Goal: Information Seeking & Learning: Check status

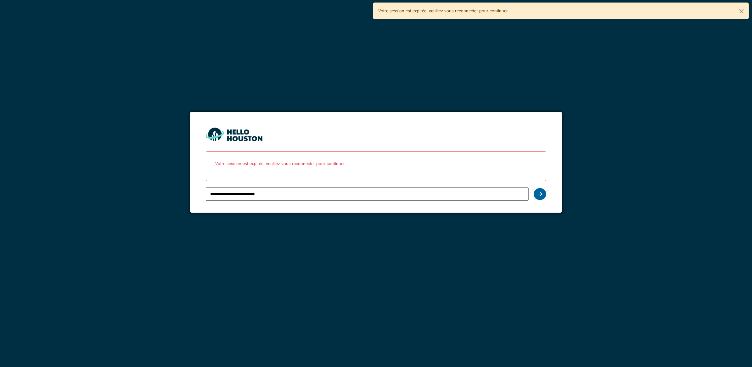
click at [541, 193] on icon at bounding box center [540, 193] width 4 height 5
click at [538, 199] on div at bounding box center [540, 194] width 13 height 12
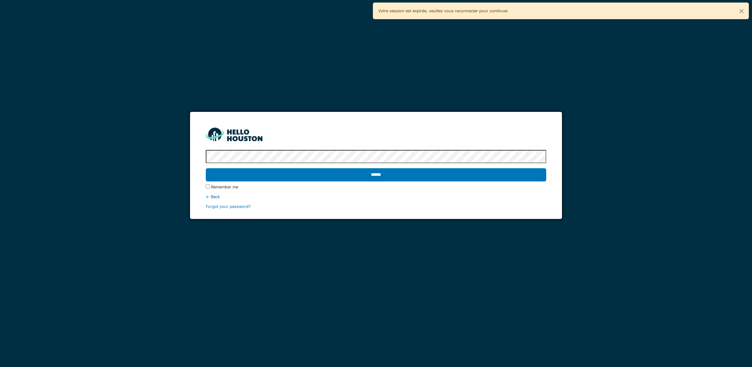
click at [438, 177] on input "******" at bounding box center [376, 174] width 341 height 13
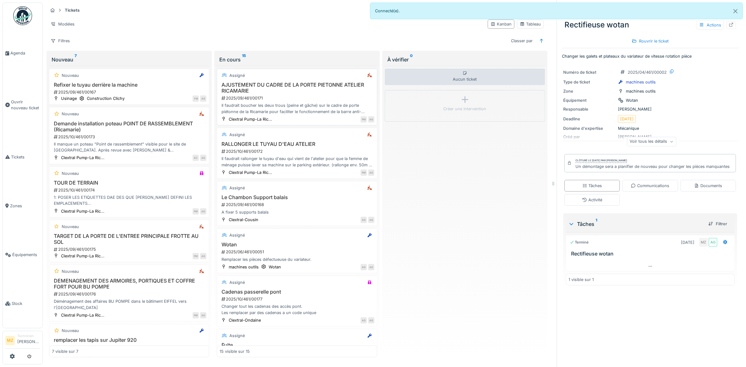
click at [310, 106] on div "Il faudrait boucher les deux trous (peine et gâche) sur le cadre de porte piéto…" at bounding box center [297, 108] width 155 height 12
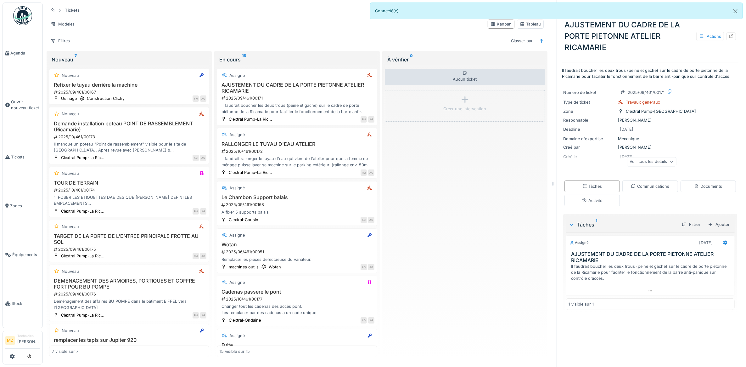
click at [644, 158] on div "Voir tous les détails" at bounding box center [651, 161] width 49 height 9
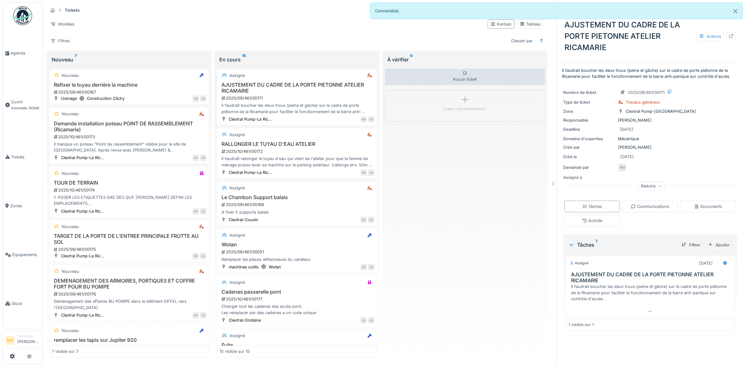
click at [644, 189] on div "Réduire" at bounding box center [652, 185] width 26 height 9
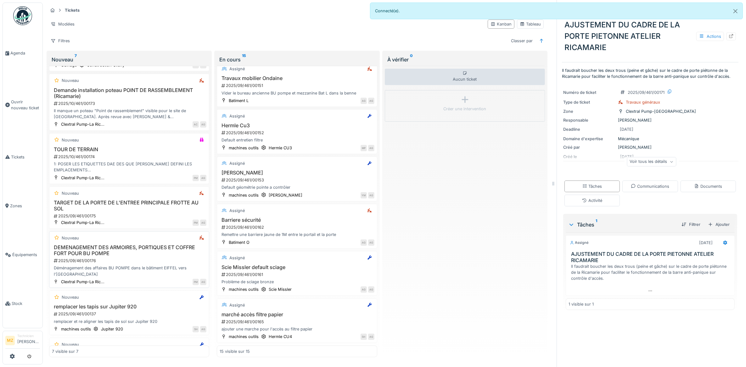
scroll to position [79, 0]
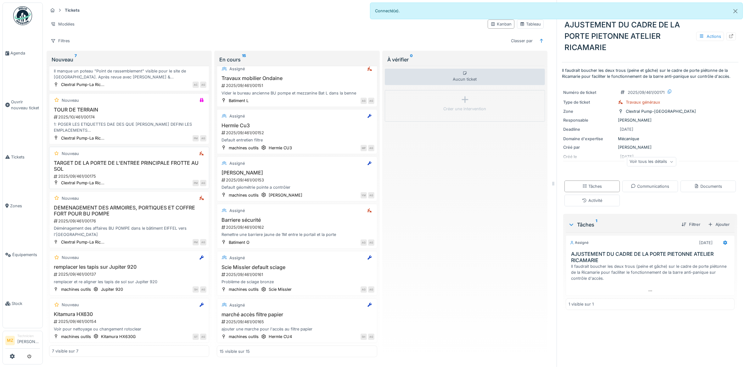
click at [144, 173] on div "2025/09/461/00175" at bounding box center [129, 176] width 153 height 6
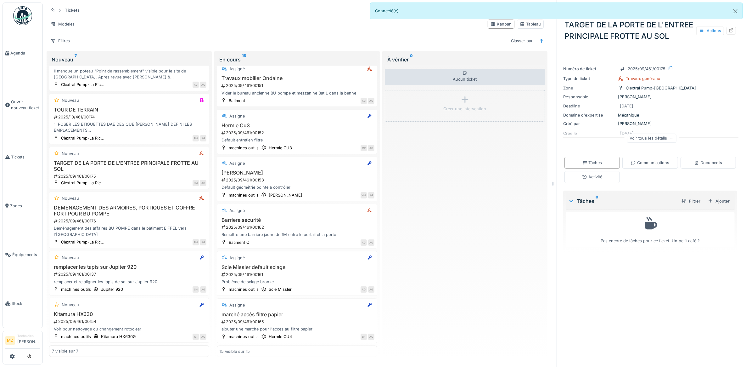
click at [637, 143] on div "Voir tous les détails" at bounding box center [651, 137] width 49 height 9
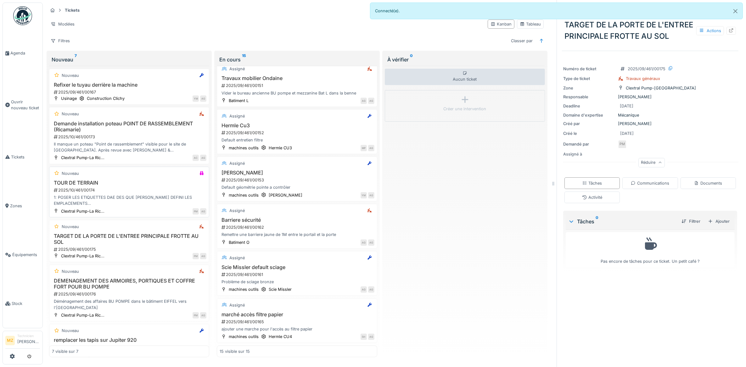
click at [138, 186] on h3 "TOUR DE TERRAIN" at bounding box center [129, 183] width 155 height 6
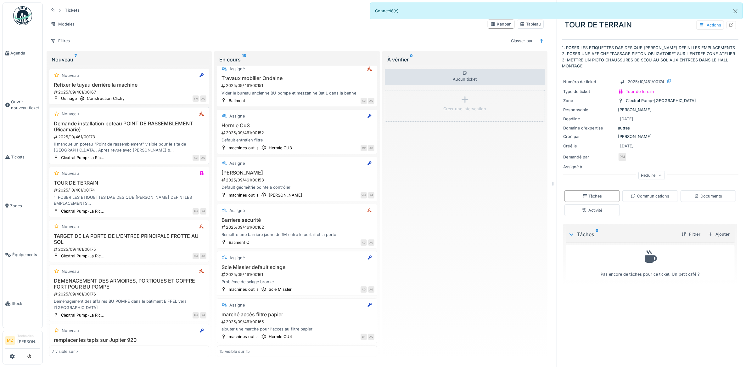
click at [122, 143] on div "Demande installation poteau POINT DE RASSEMBLEMENT (Ricamarie) 2025/10/461/0017…" at bounding box center [129, 137] width 155 height 33
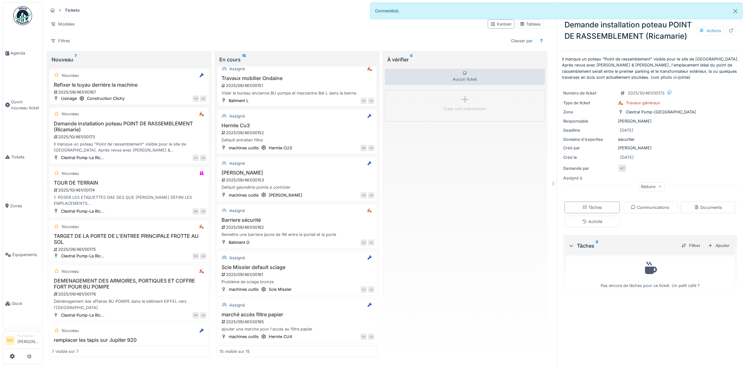
click at [285, 97] on div "AG AG" at bounding box center [313, 100] width 122 height 7
click at [309, 90] on div "Vider le bureau ancienne BU pompe et mezzanine Bat L dans la benne" at bounding box center [297, 93] width 155 height 6
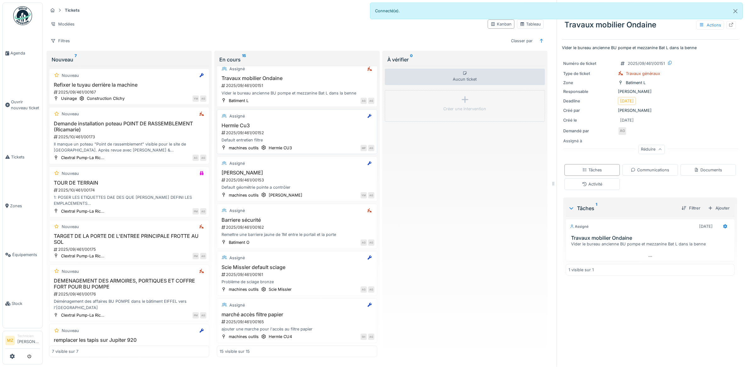
click at [302, 126] on div "Hermle Cu3 2025/09/461/00152 Default entretien filtre" at bounding box center [297, 132] width 155 height 21
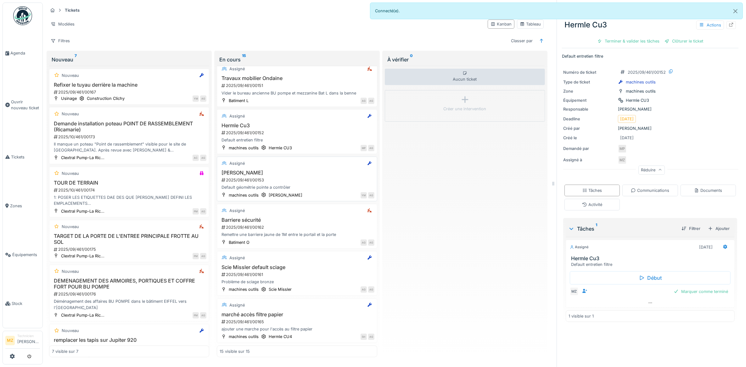
click at [314, 180] on div "2025/09/461/00153" at bounding box center [297, 180] width 153 height 6
click at [320, 224] on div "2025/09/461/00162" at bounding box center [297, 227] width 153 height 6
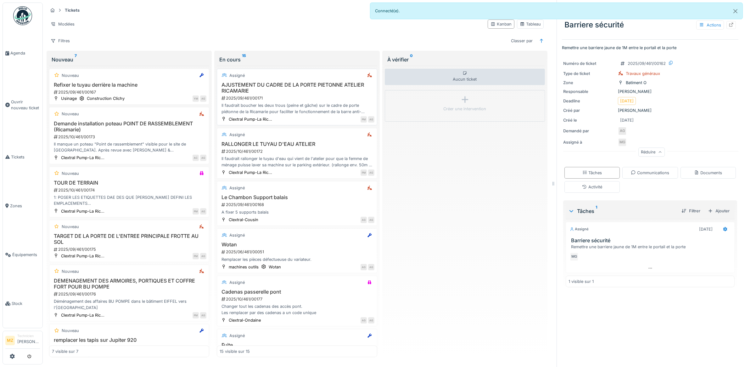
click at [296, 101] on div "2025/09/461/00171" at bounding box center [297, 98] width 153 height 6
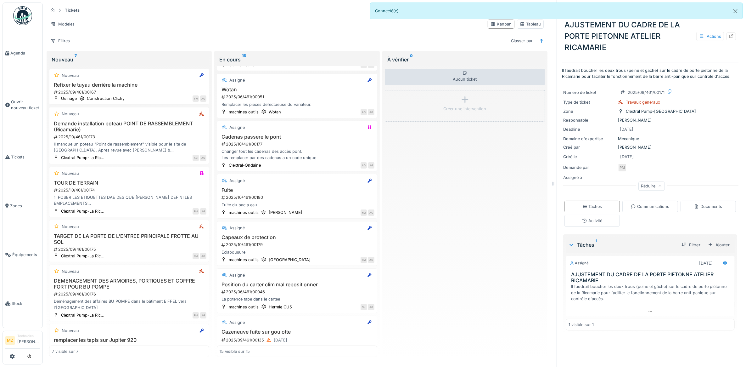
scroll to position [157, 0]
click at [297, 144] on div "2025/10/461/00177" at bounding box center [297, 141] width 153 height 6
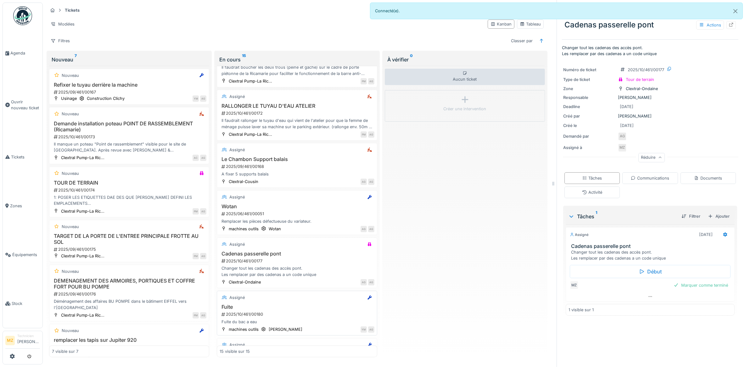
scroll to position [118, 0]
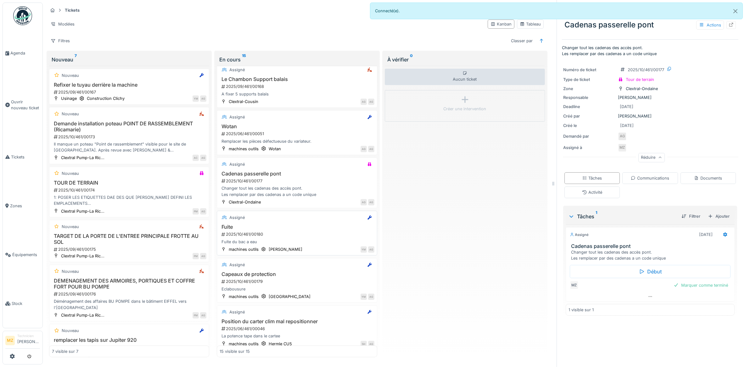
click at [320, 230] on h3 "Fuite" at bounding box center [297, 227] width 155 height 6
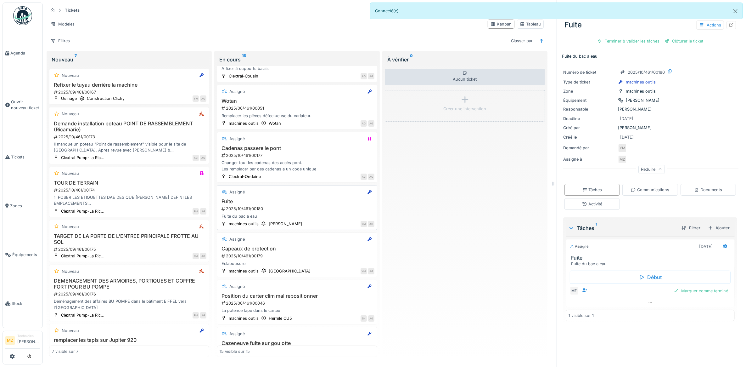
scroll to position [157, 0]
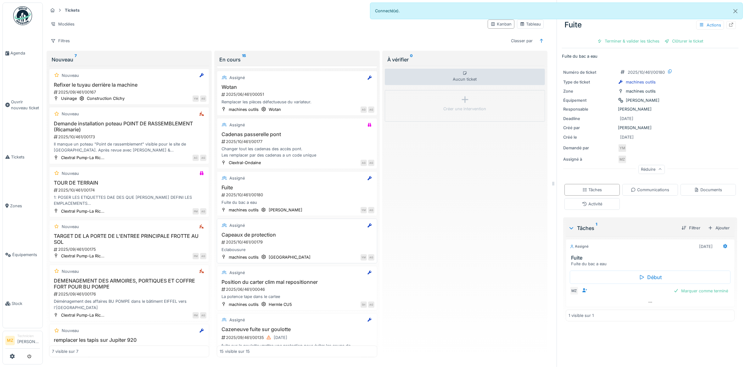
click at [325, 245] on div "2025/10/461/00179" at bounding box center [297, 242] width 153 height 6
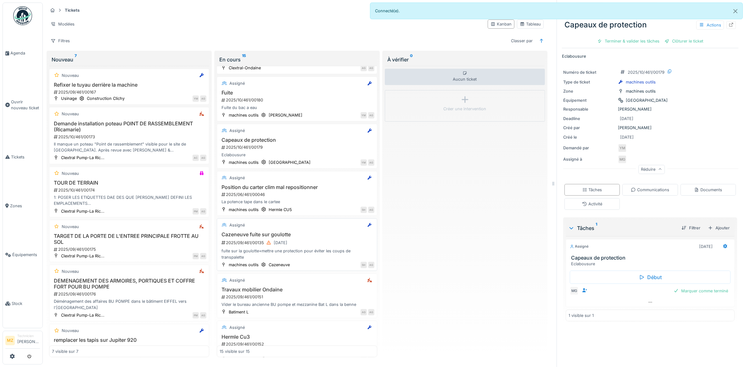
scroll to position [275, 0]
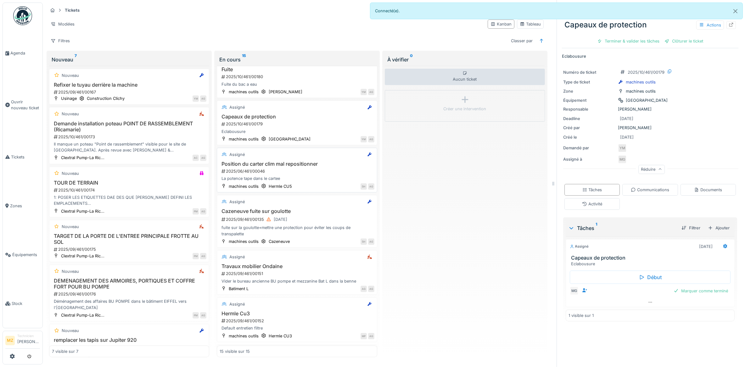
click at [314, 167] on h3 "Position du carter clim mal repositionner" at bounding box center [297, 164] width 155 height 6
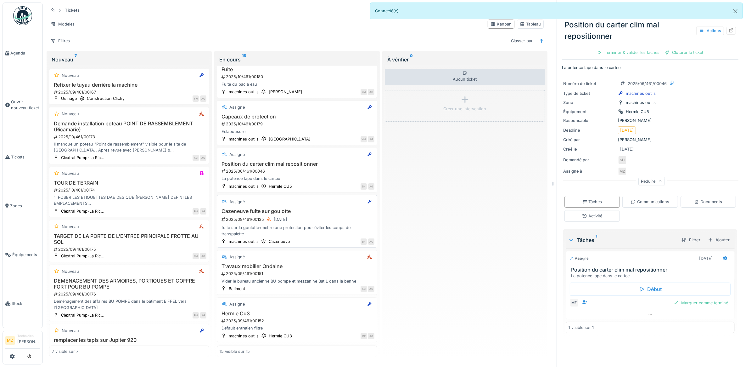
click at [324, 223] on div "2025/09/461/00135 15/09/2025" at bounding box center [297, 219] width 153 height 8
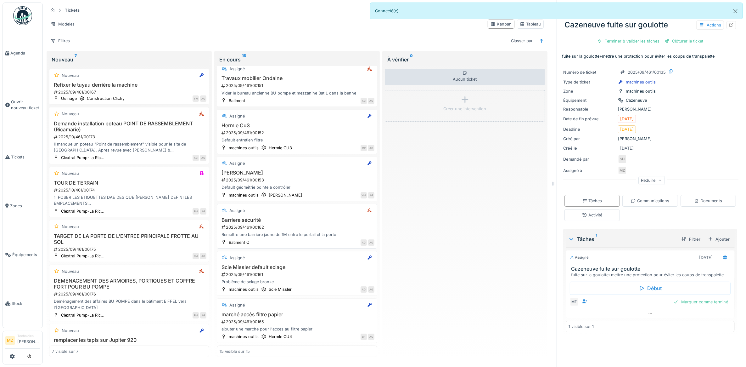
scroll to position [6, 0]
click at [321, 224] on div "2025/09/461/00162" at bounding box center [297, 227] width 153 height 6
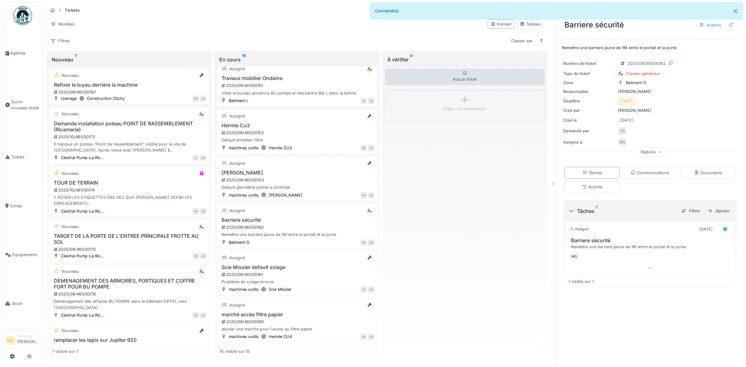
click at [652, 150] on div "Réduire" at bounding box center [652, 152] width 26 height 9
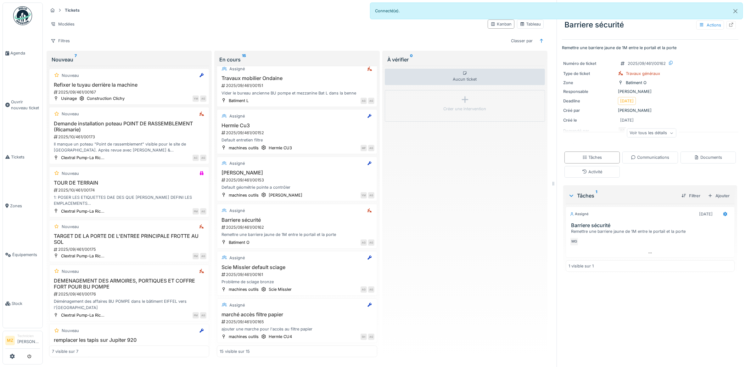
click at [652, 133] on div "Voir tous les détails" at bounding box center [651, 132] width 49 height 9
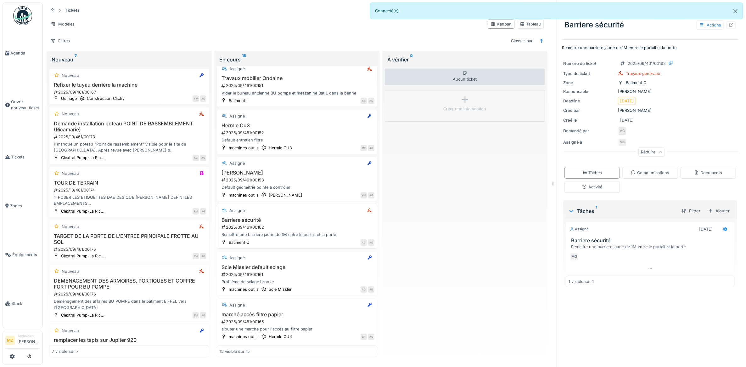
scroll to position [472, 0]
click at [303, 231] on div "Remettre une barriere jaune de 1M entre le portail et la porte" at bounding box center [297, 234] width 155 height 6
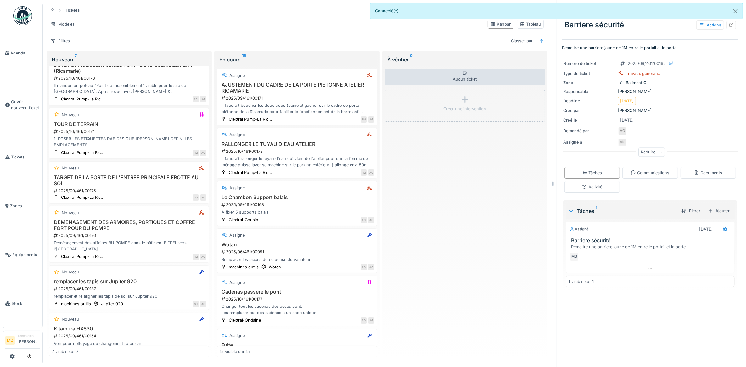
scroll to position [39, 0]
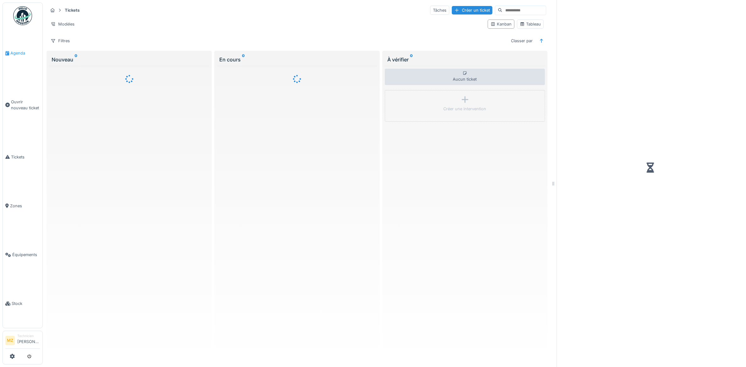
click at [12, 62] on link "Agenda" at bounding box center [23, 53] width 40 height 49
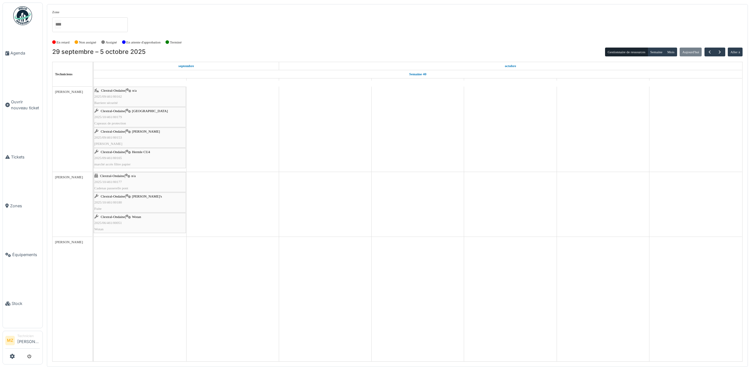
click at [159, 219] on div "Clextral-Ondaine | Wotan 2025/06/461/00051 Wotan" at bounding box center [139, 223] width 91 height 18
click at [158, 204] on div "Clextral-Ondaine | Wotan's 2025/10/461/00180 Fuite" at bounding box center [139, 202] width 91 height 18
click at [165, 185] on div "Clextral-Ondaine | n/a 2025/10/461/00177 Cadenas passerelle pont" at bounding box center [139, 182] width 91 height 18
